Goal: Navigation & Orientation: Find specific page/section

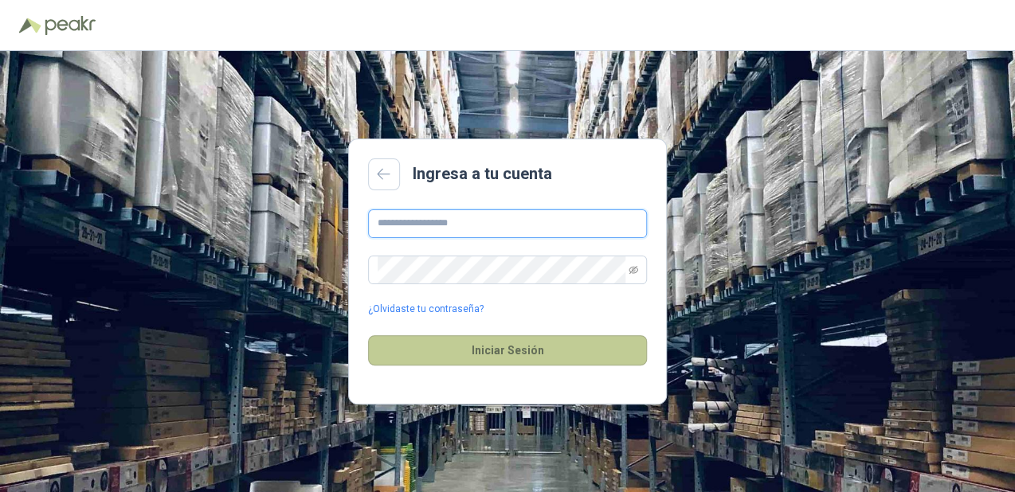
type input "**********"
click at [510, 351] on button "Iniciar Sesión" at bounding box center [507, 350] width 279 height 30
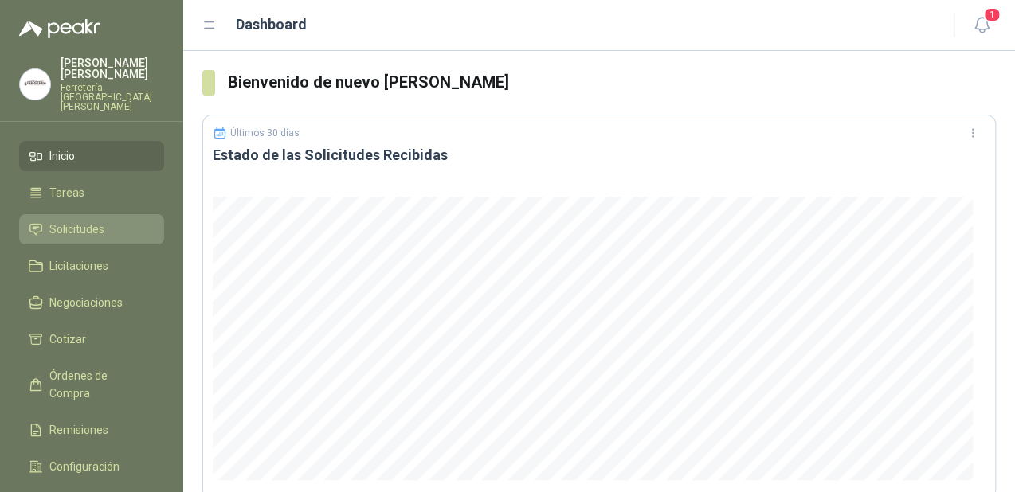
click at [86, 221] on span "Solicitudes" at bounding box center [76, 230] width 55 height 18
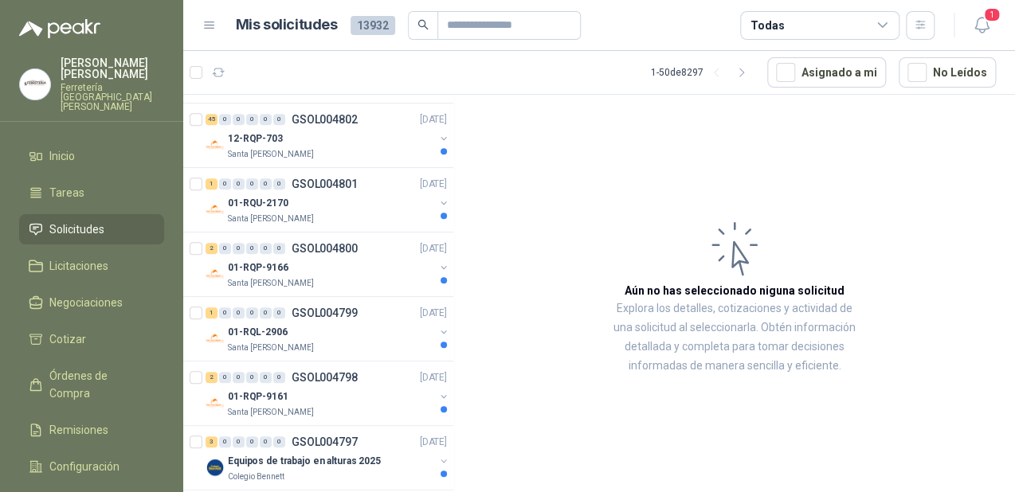
scroll to position [637, 0]
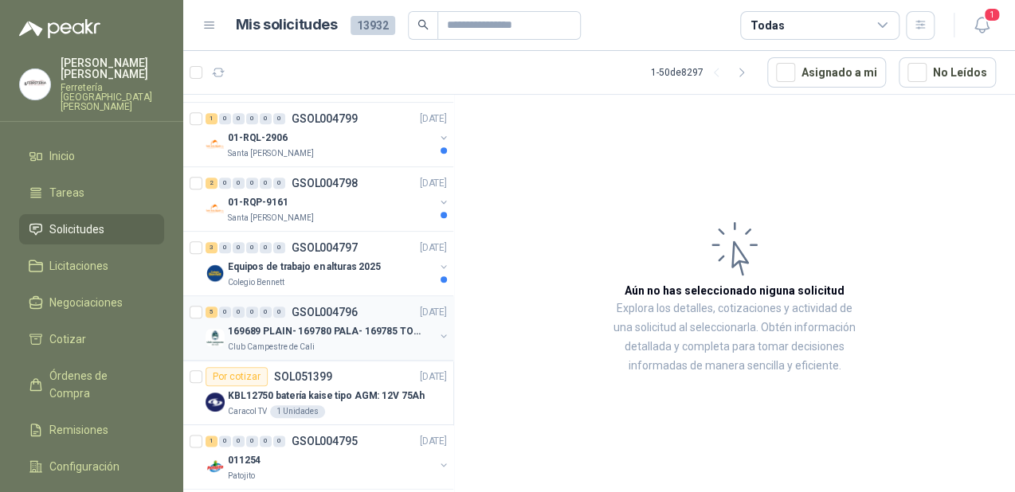
click at [314, 328] on p "169689 PLAIN- 169780 PALA- 169785 TORNILL 169796 C" at bounding box center [327, 331] width 198 height 15
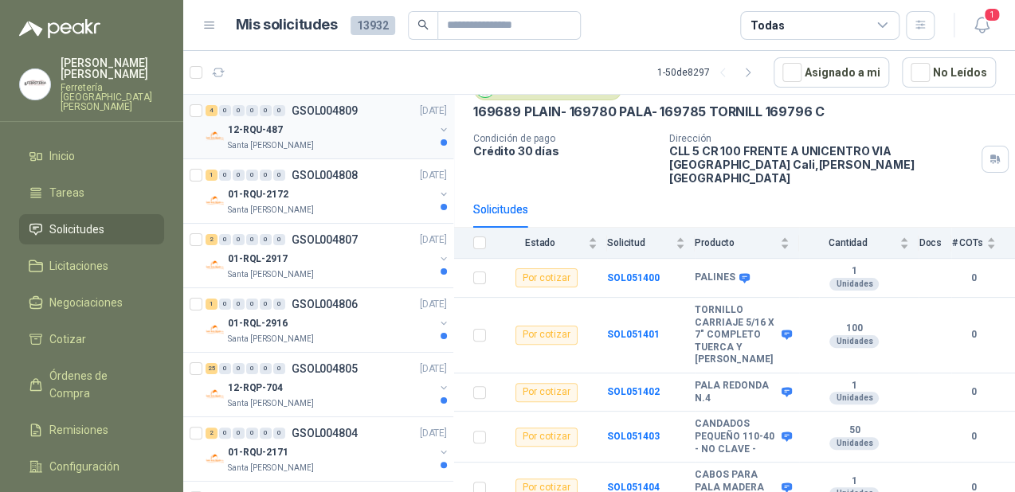
click at [311, 117] on div "4 0 0 0 0 0 GSOL004809 11/08/25" at bounding box center [328, 110] width 245 height 19
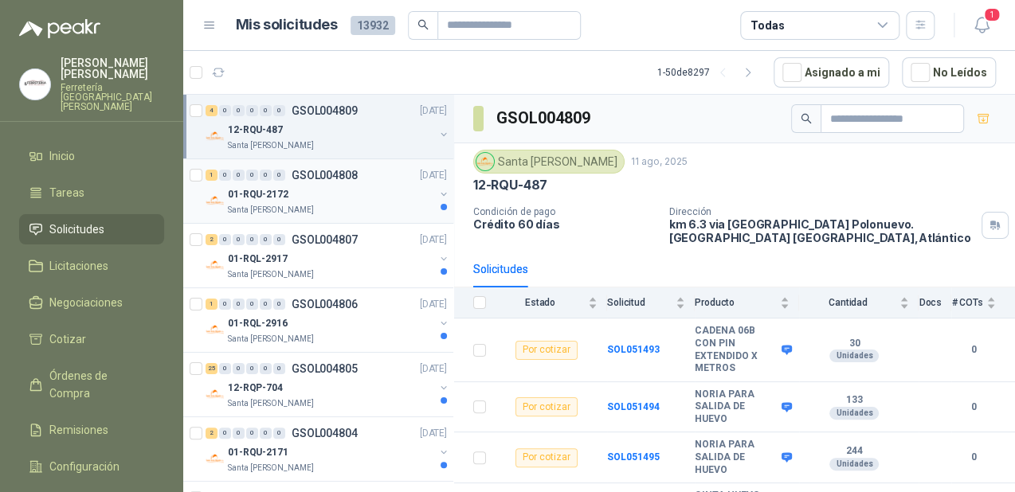
click at [271, 174] on div "0" at bounding box center [266, 175] width 12 height 11
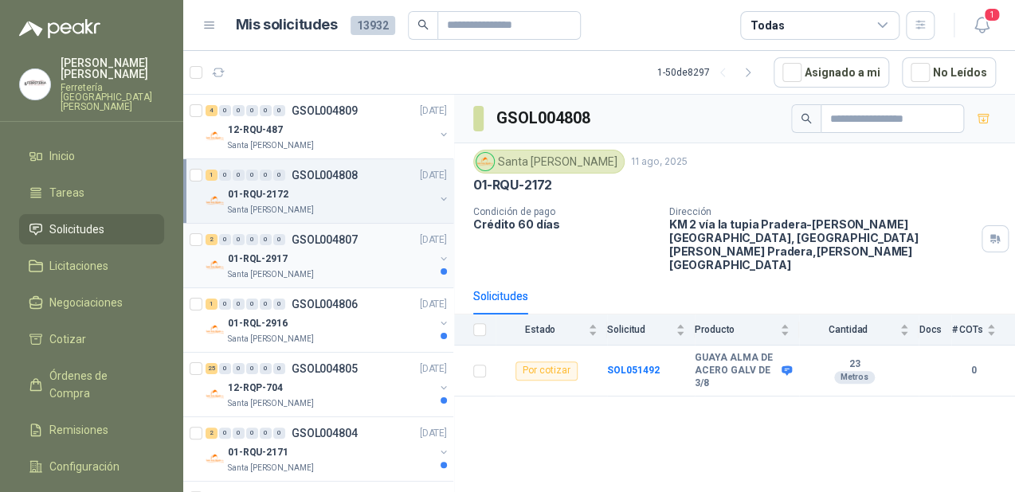
click at [344, 261] on div "01-RQL-2917" at bounding box center [331, 258] width 206 height 19
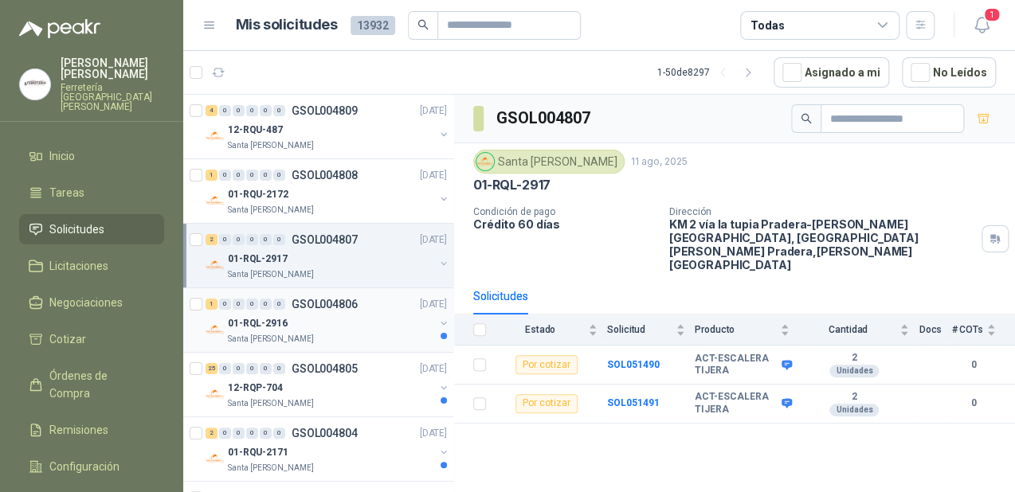
click at [339, 316] on div "01-RQL-2916" at bounding box center [331, 323] width 206 height 19
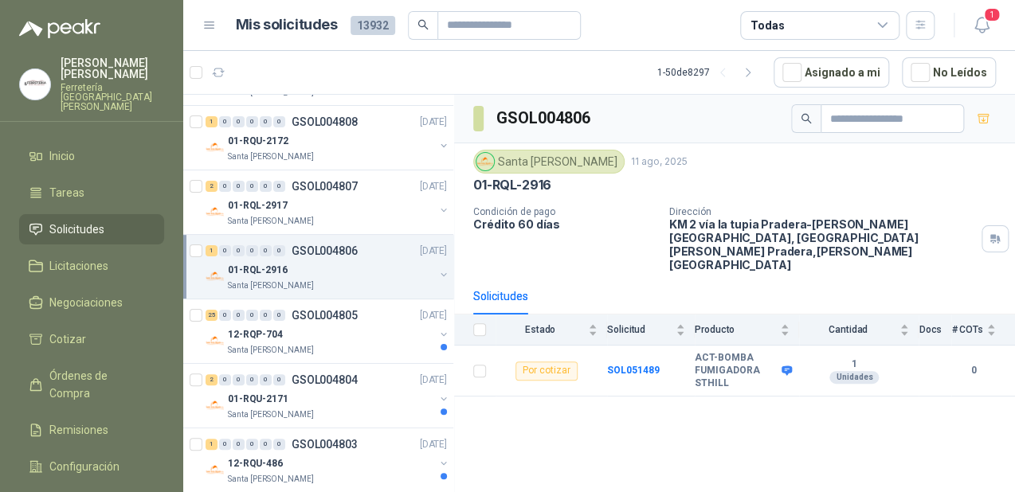
scroll to position [127, 0]
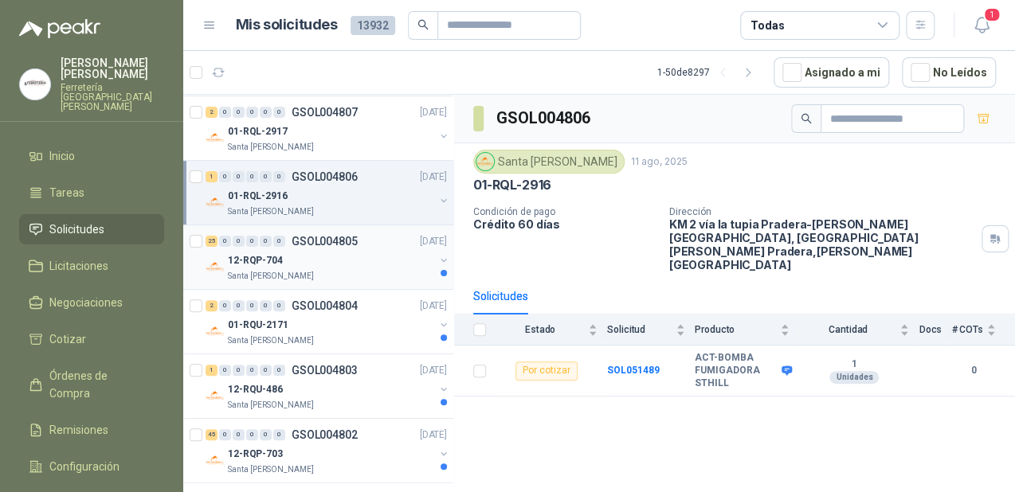
click at [340, 252] on div "12-RQP-704" at bounding box center [331, 260] width 206 height 19
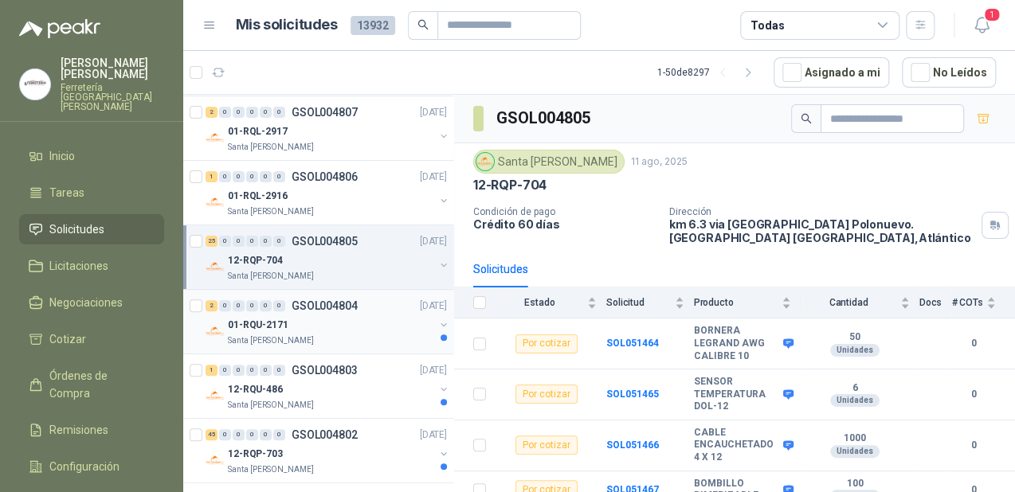
scroll to position [191, 0]
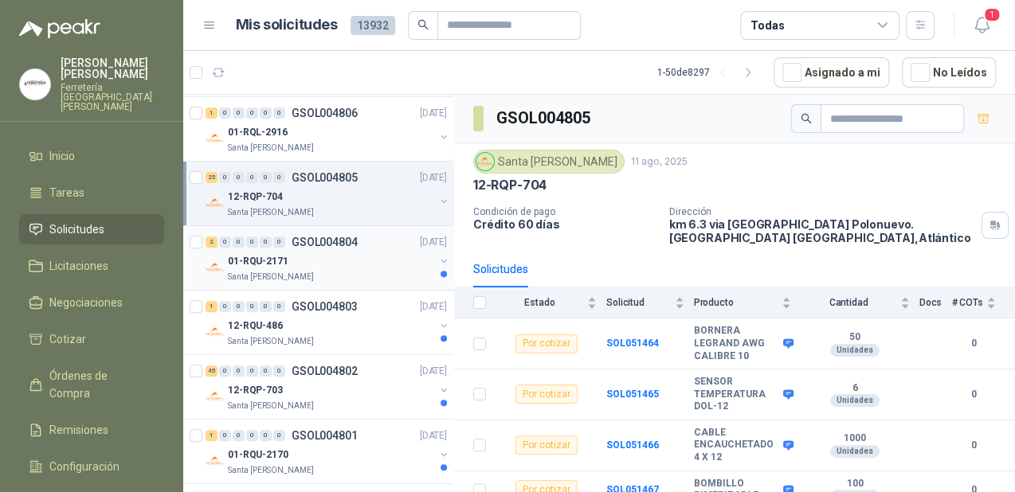
click at [368, 278] on div "Santa [PERSON_NAME]" at bounding box center [331, 277] width 206 height 13
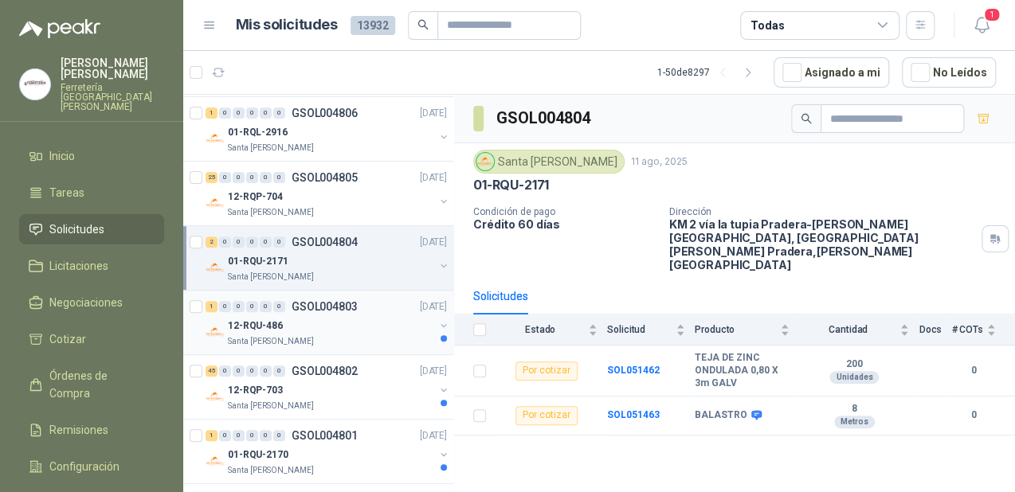
click at [319, 325] on div "12-RQU-486" at bounding box center [331, 325] width 206 height 19
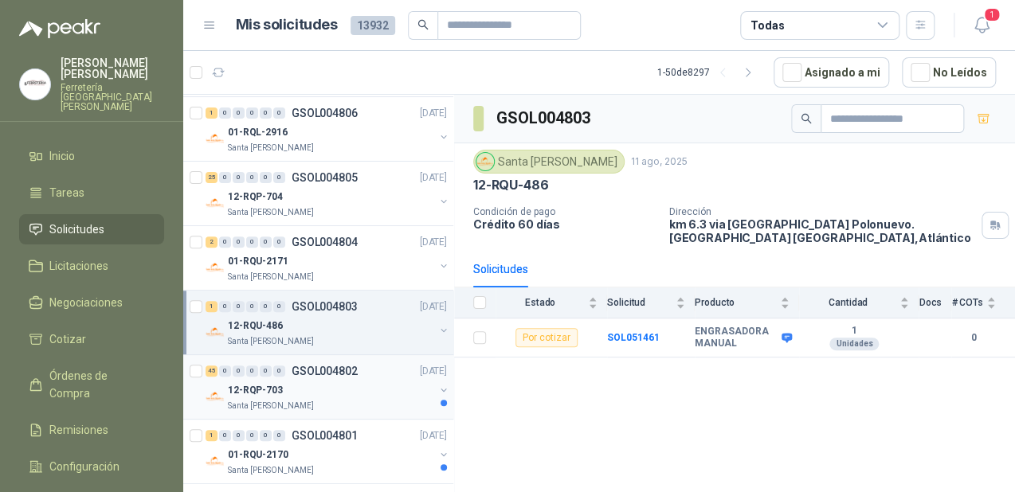
click at [298, 397] on div "12-RQP-703" at bounding box center [331, 390] width 206 height 19
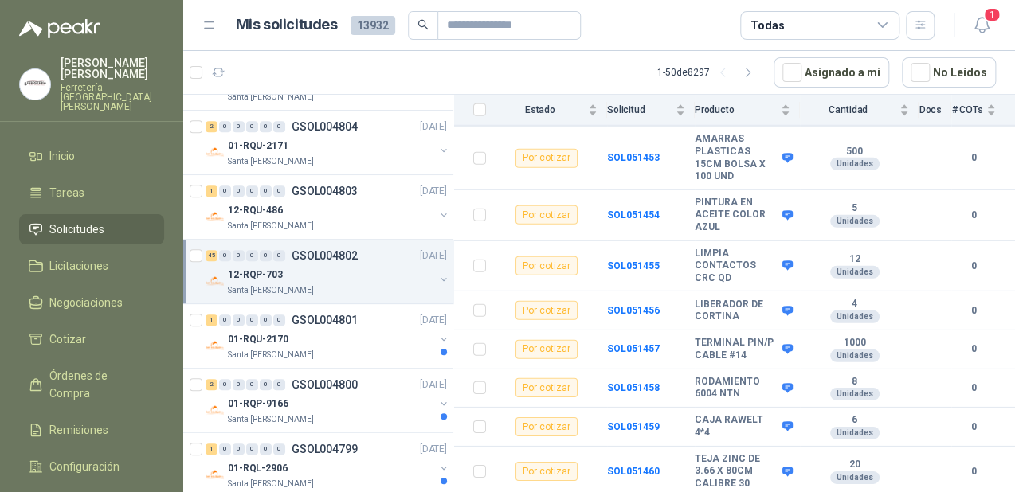
scroll to position [319, 0]
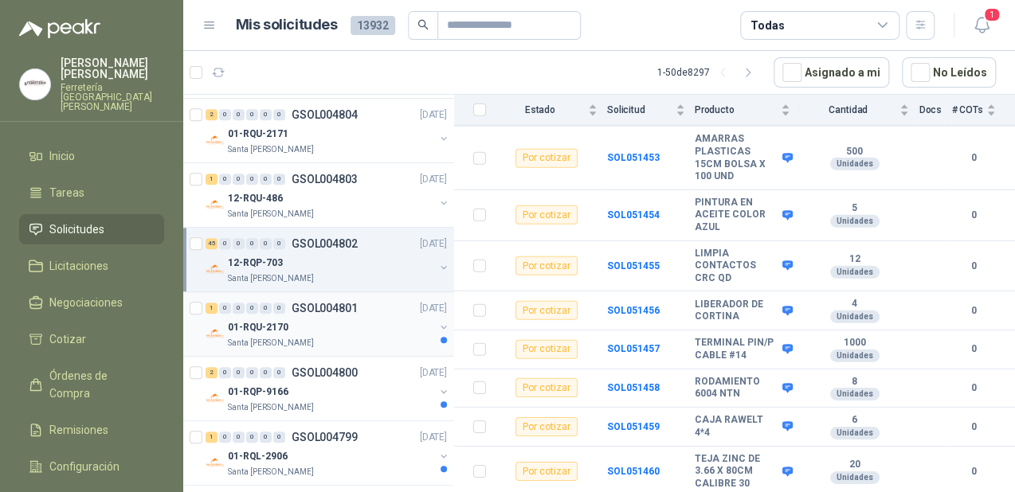
click at [300, 318] on div "01-RQU-2170" at bounding box center [331, 327] width 206 height 19
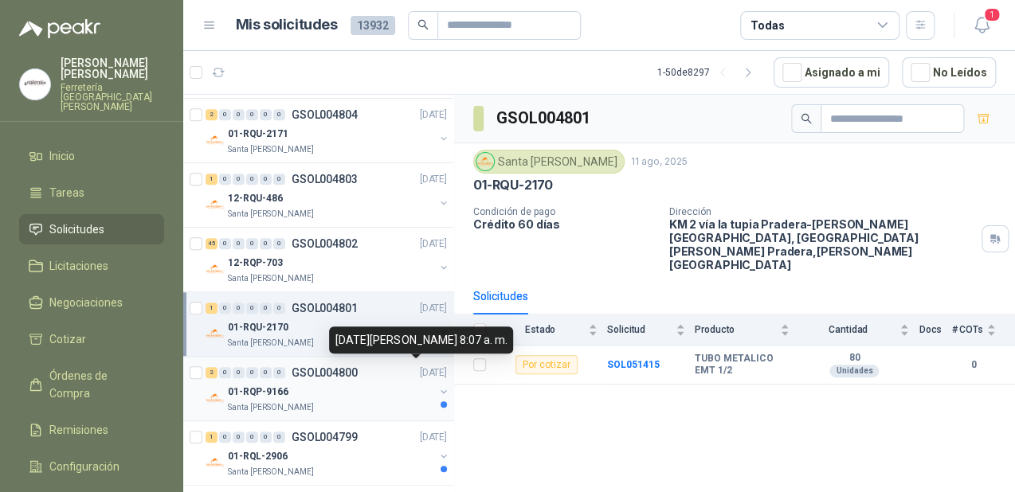
scroll to position [382, 0]
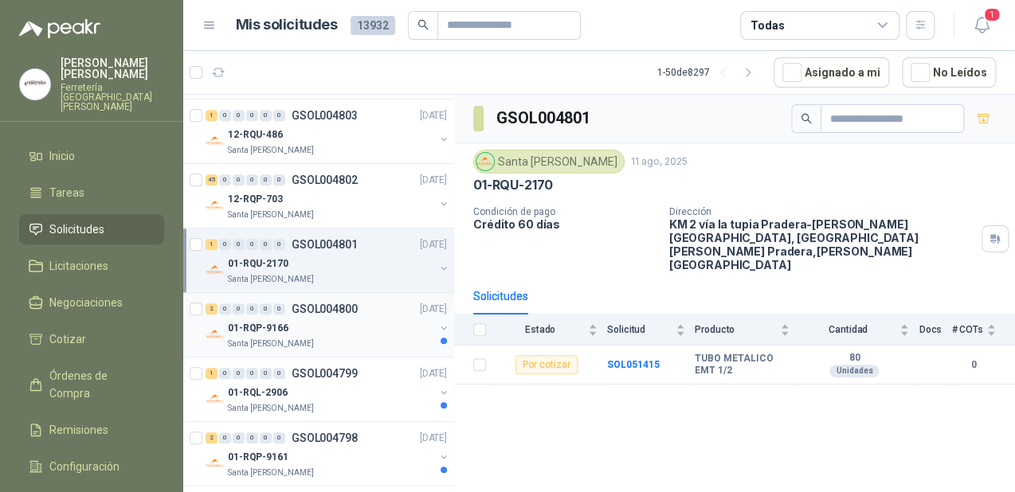
click at [280, 328] on p "01-RQP-9166" at bounding box center [258, 328] width 61 height 15
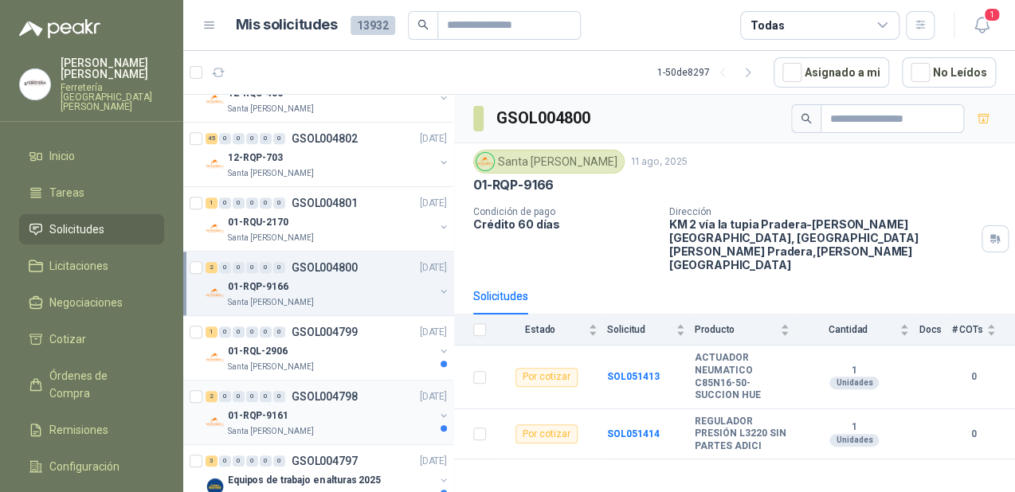
scroll to position [446, 0]
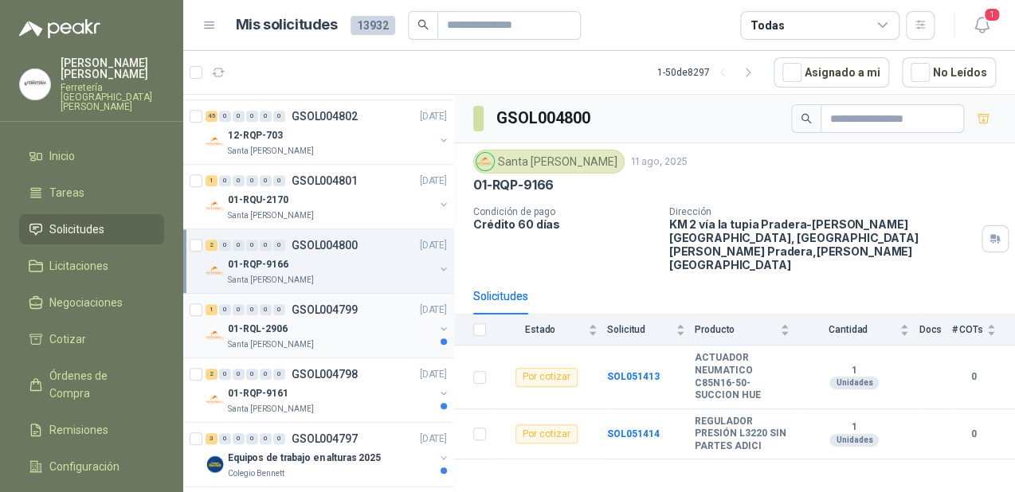
click at [357, 339] on div "Santa [PERSON_NAME]" at bounding box center [331, 345] width 206 height 13
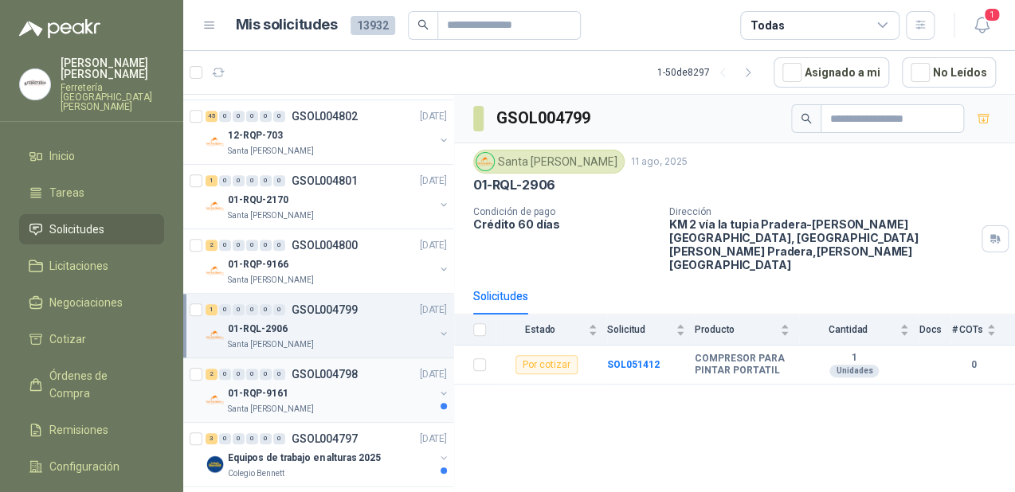
click at [345, 398] on div "01-RQP-9161" at bounding box center [331, 393] width 206 height 19
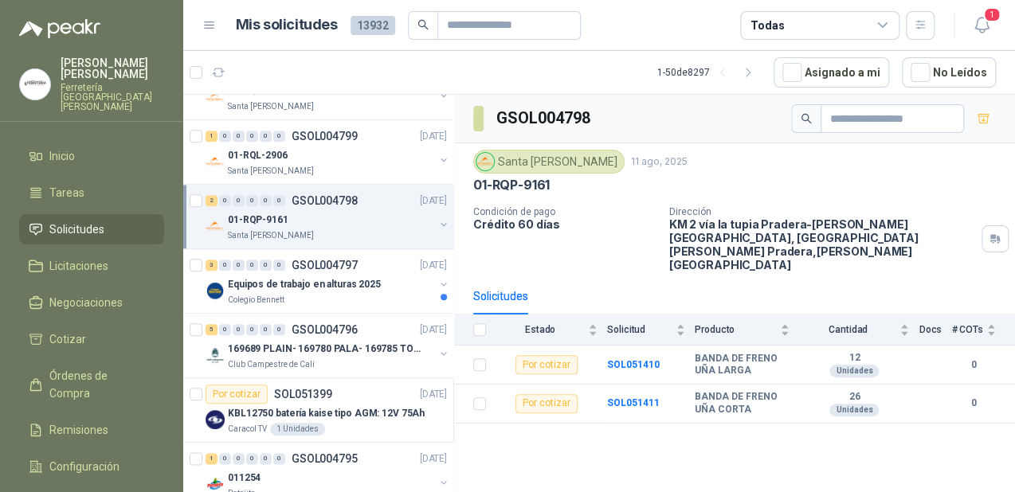
scroll to position [637, 0]
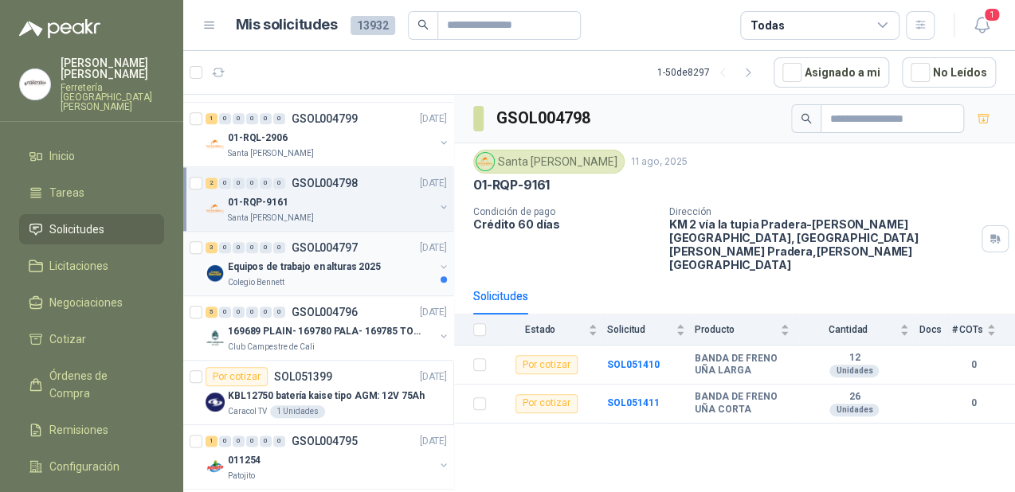
click at [331, 268] on p "Equipos de trabajo en alturas 2025" at bounding box center [304, 267] width 153 height 15
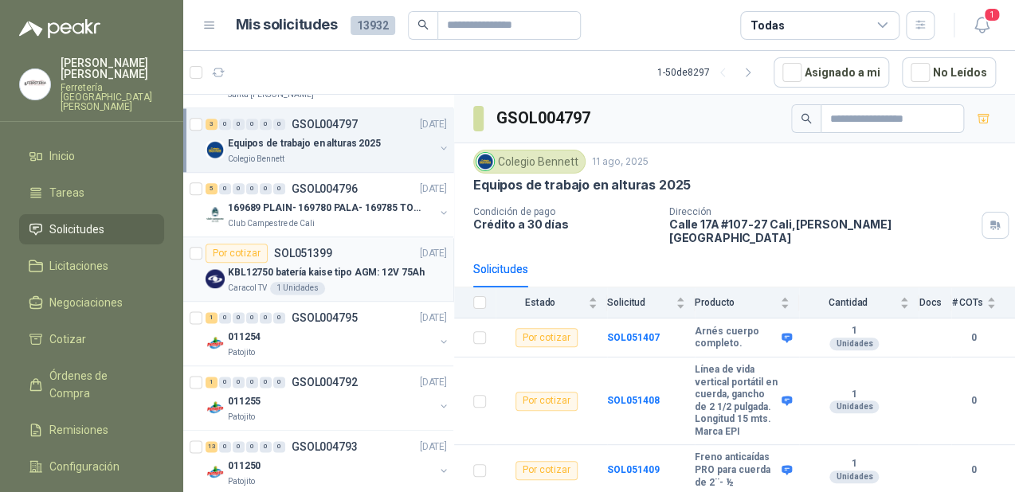
scroll to position [765, 0]
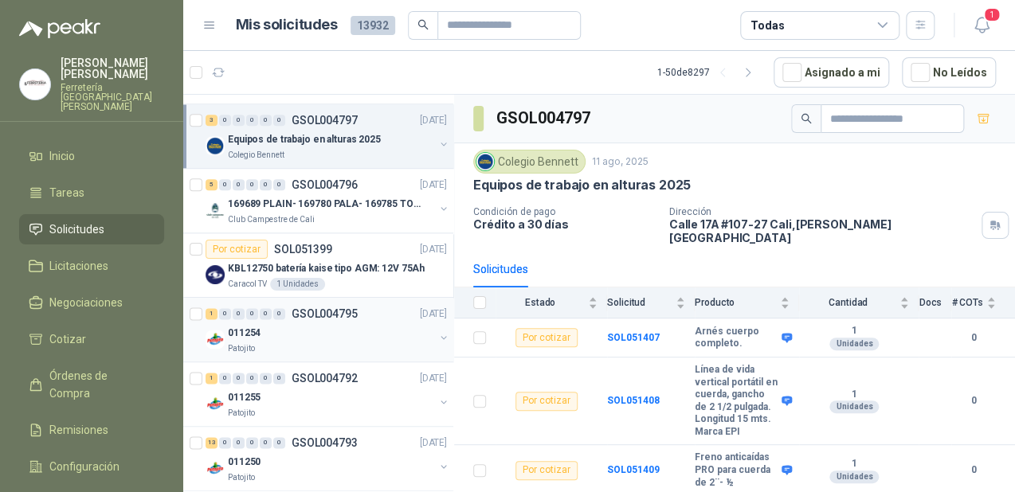
click at [335, 343] on div "Patojito" at bounding box center [331, 349] width 206 height 13
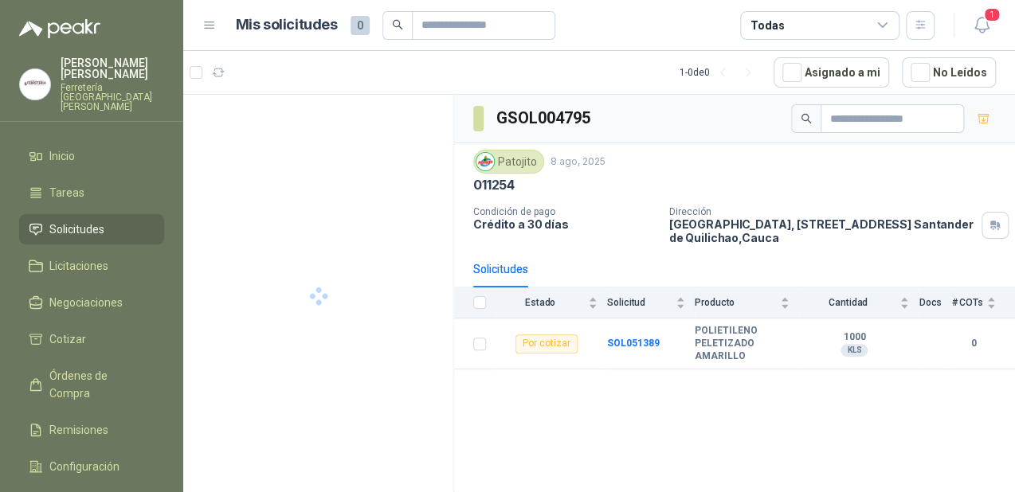
click at [95, 221] on span "Solicitudes" at bounding box center [76, 230] width 55 height 18
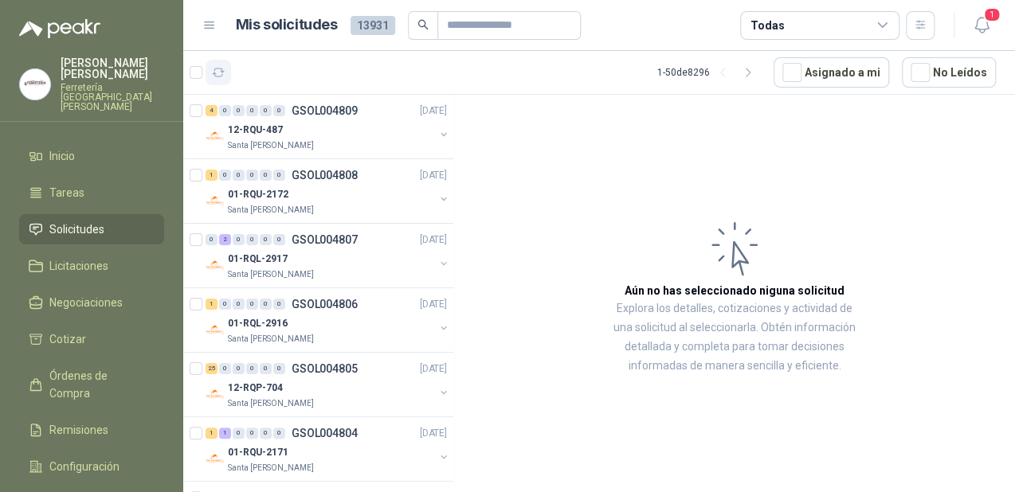
click at [216, 73] on icon "button" at bounding box center [219, 73] width 14 height 14
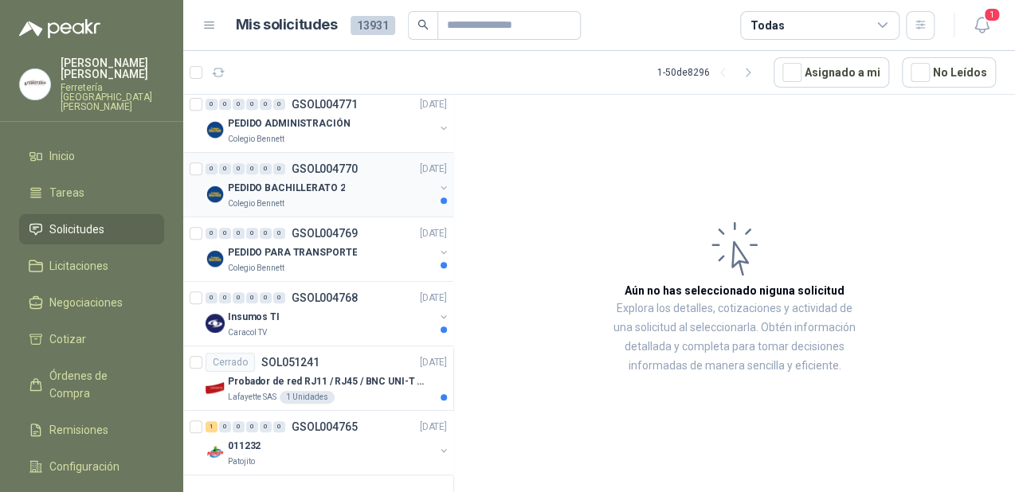
scroll to position [2850, 0]
